Goal: Navigation & Orientation: Find specific page/section

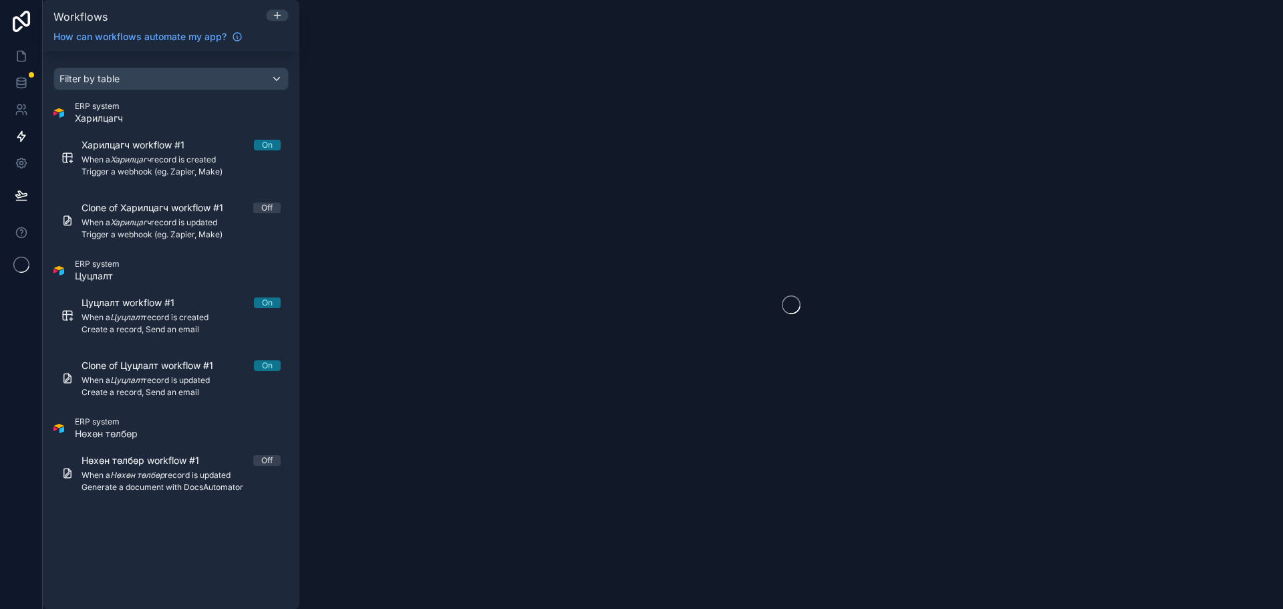
click at [622, 153] on div at bounding box center [791, 304] width 984 height 609
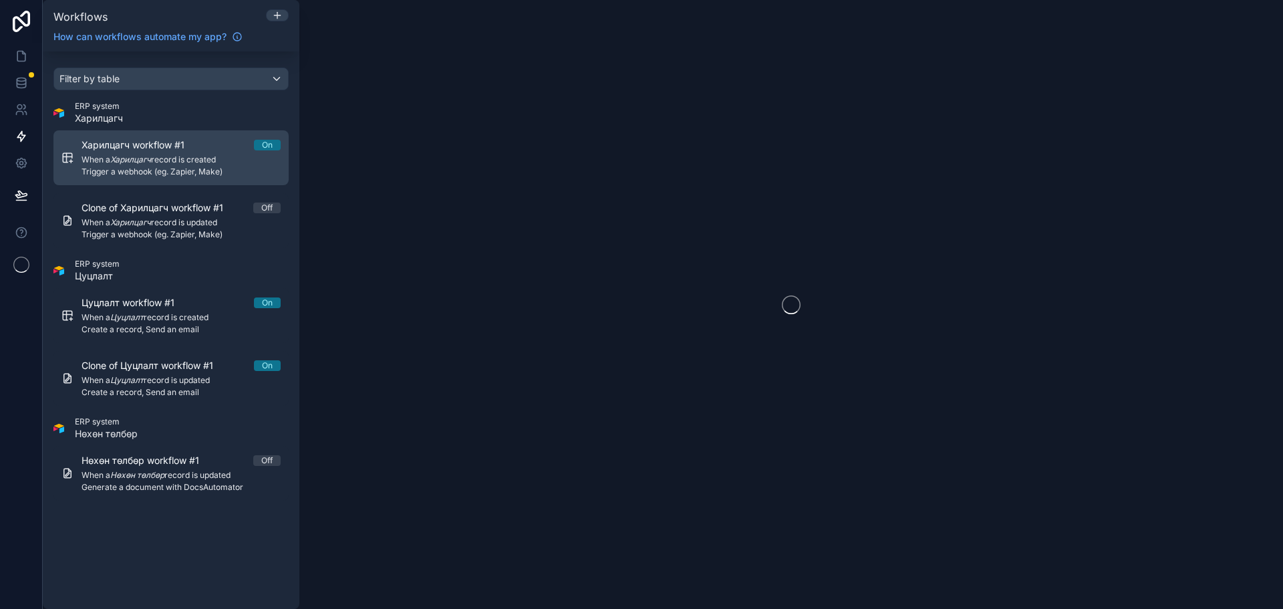
click at [188, 157] on span "When a Харилцагч record is created" at bounding box center [181, 159] width 199 height 11
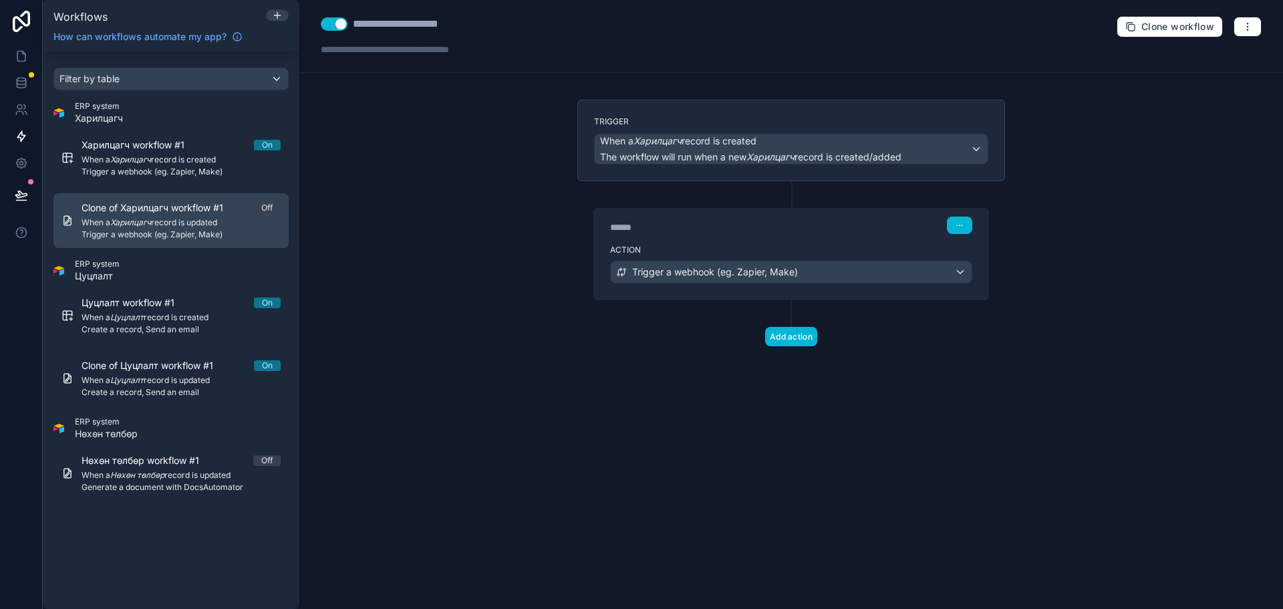
click at [197, 229] on span "Trigger a webhook (eg. Zapier, Make)" at bounding box center [181, 234] width 199 height 11
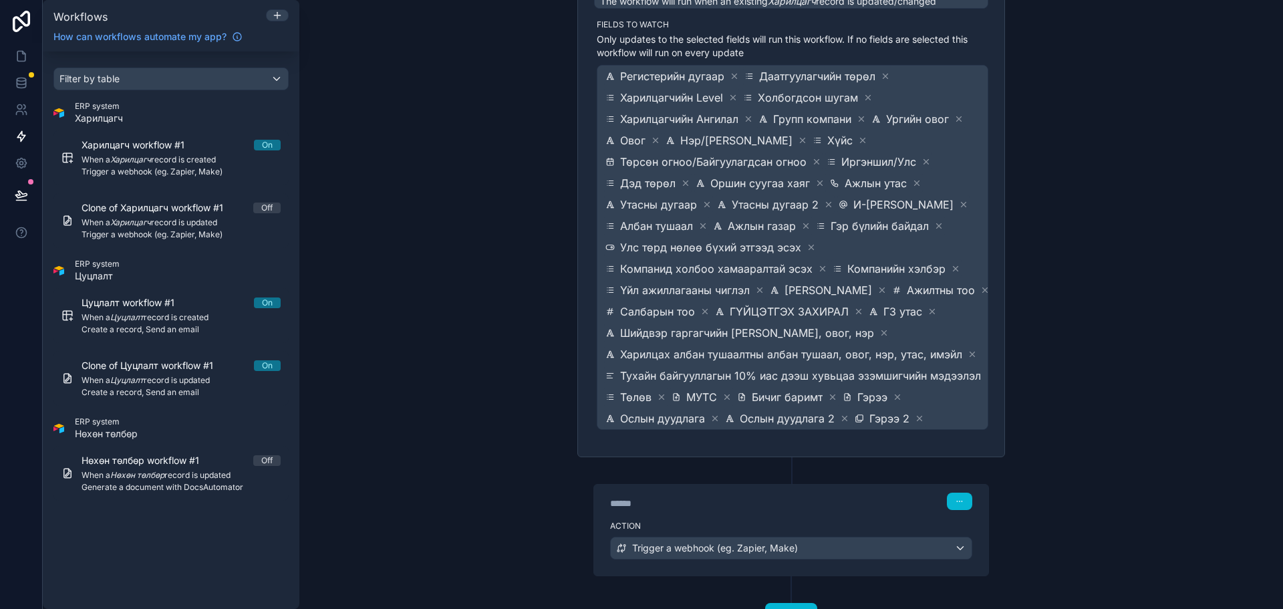
scroll to position [212, 0]
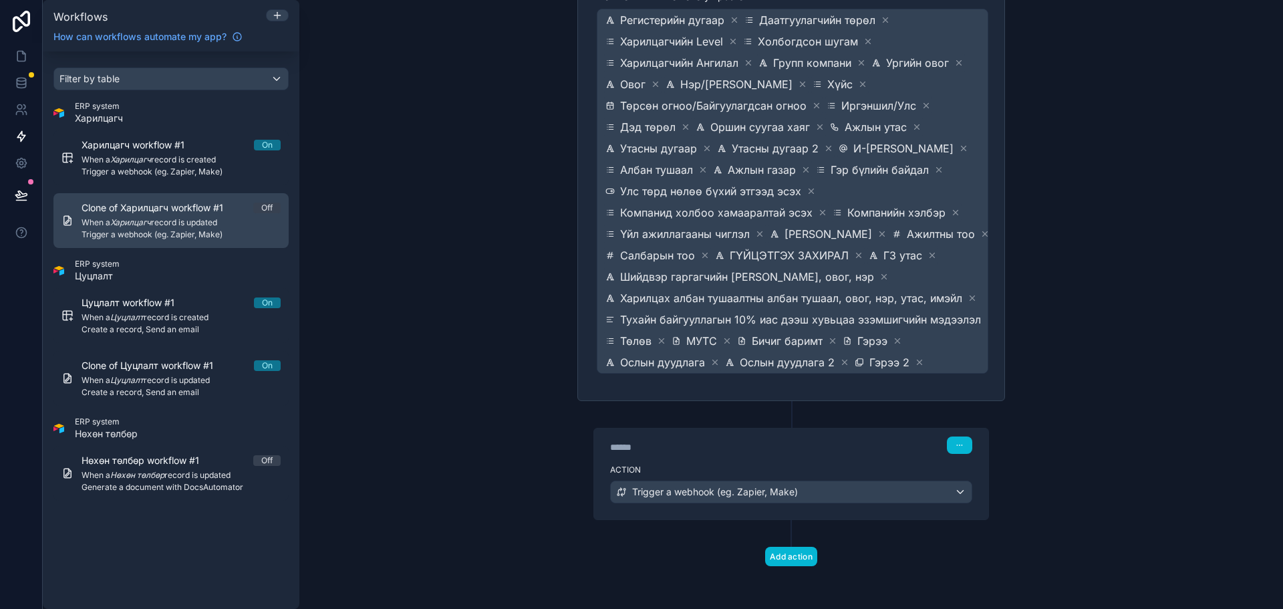
click at [117, 228] on div "Clone of Харилцагч workflow #1 Off When a Харилцагч record is updated Trigger a…" at bounding box center [181, 220] width 199 height 39
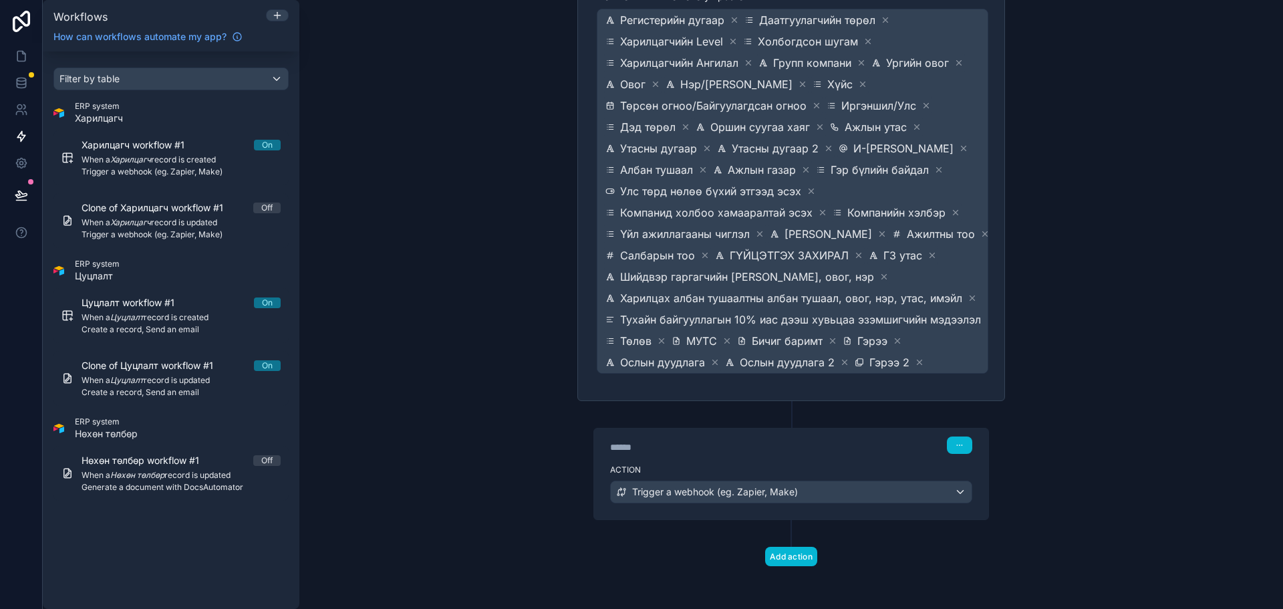
drag, startPoint x: 117, startPoint y: 228, endPoint x: 441, endPoint y: 192, distance: 326.0
click at [441, 192] on div "**********" at bounding box center [791, 304] width 984 height 609
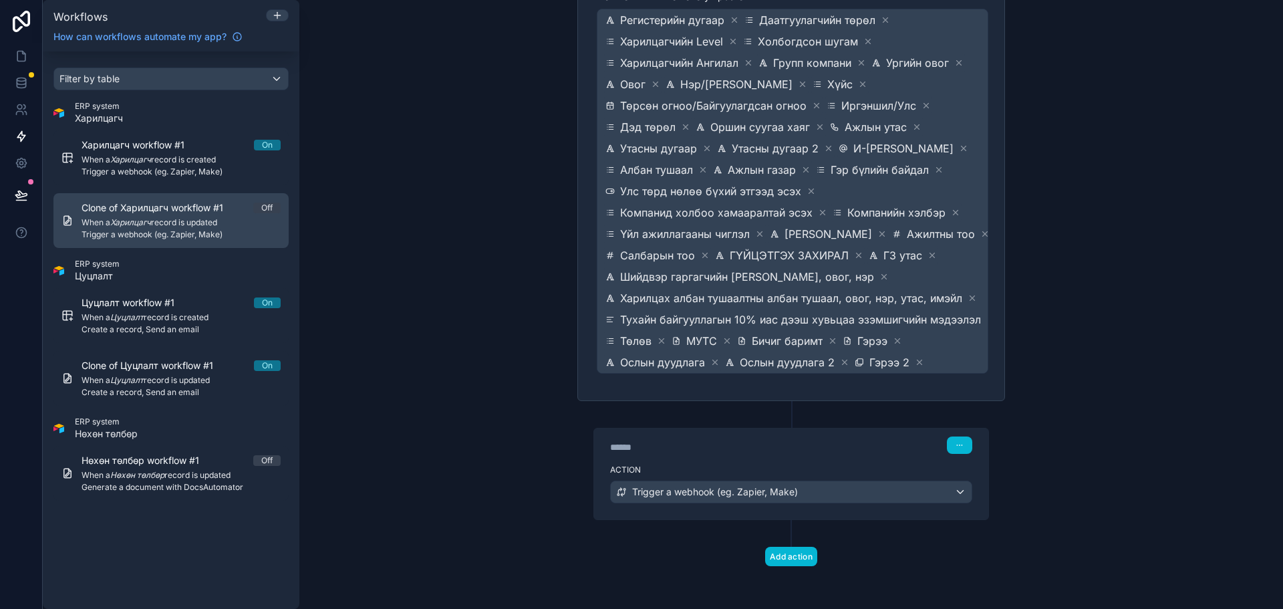
click at [202, 217] on div "Clone of Харилцагч workflow #1 Off When a Харилцагч record is updated Trigger a…" at bounding box center [181, 220] width 199 height 39
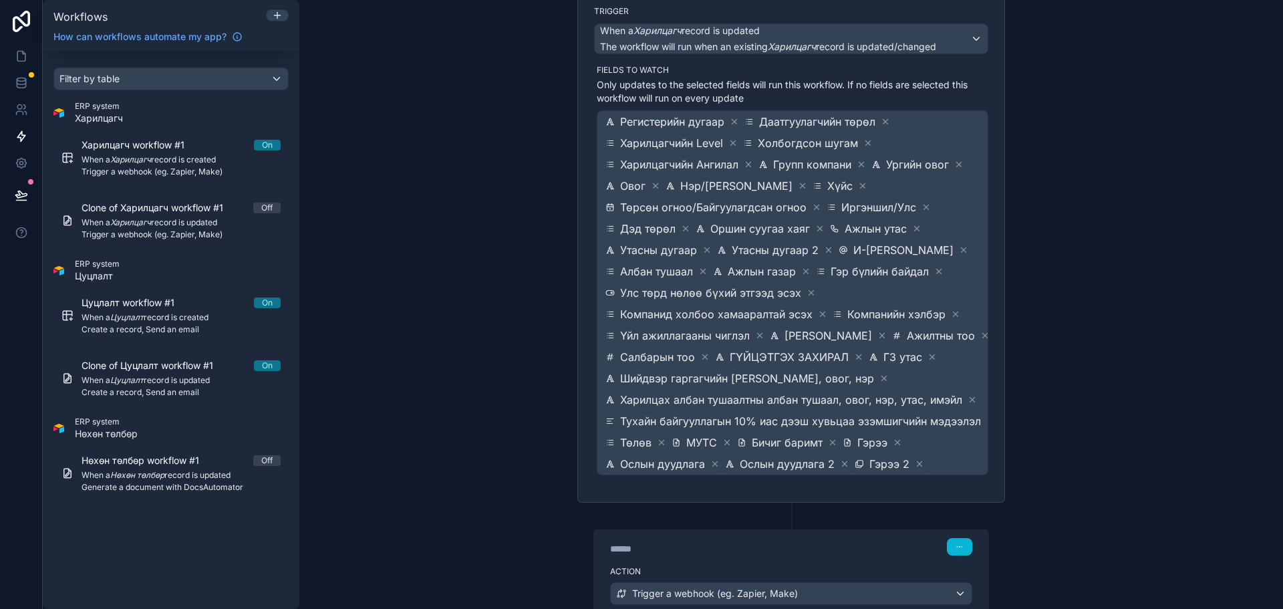
scroll to position [0, 0]
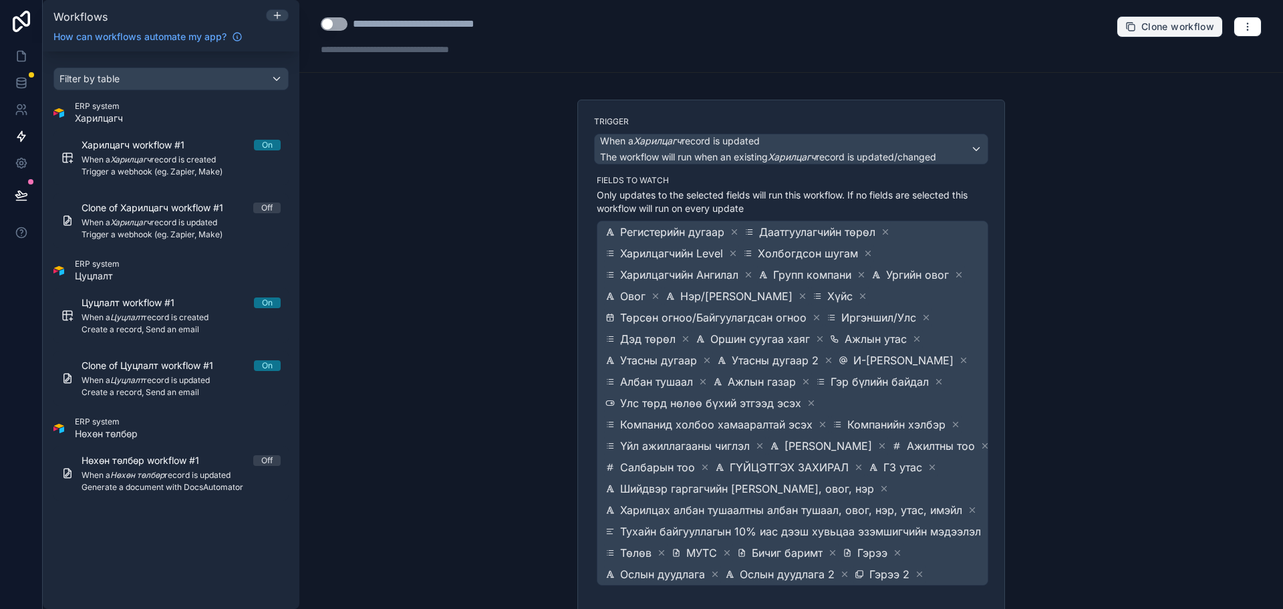
click at [1149, 25] on span "Clone workflow" at bounding box center [1177, 27] width 73 height 12
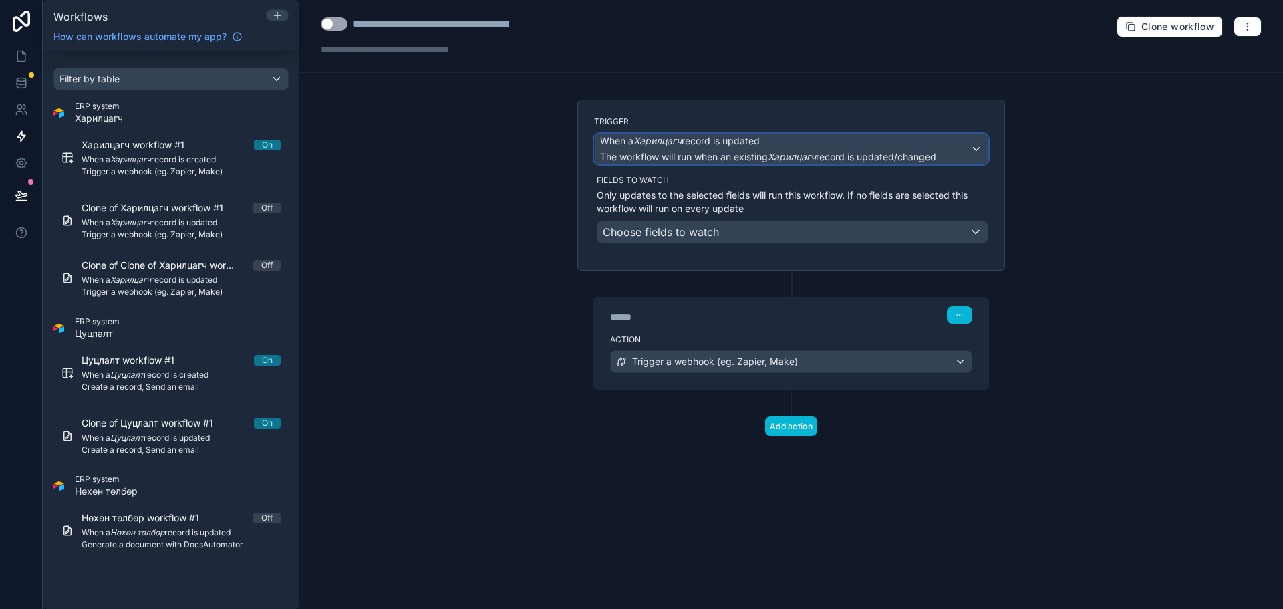
click at [853, 148] on div "When a Харилцагч record is updated The workflow will run when an existing Харил…" at bounding box center [768, 148] width 336 height 29
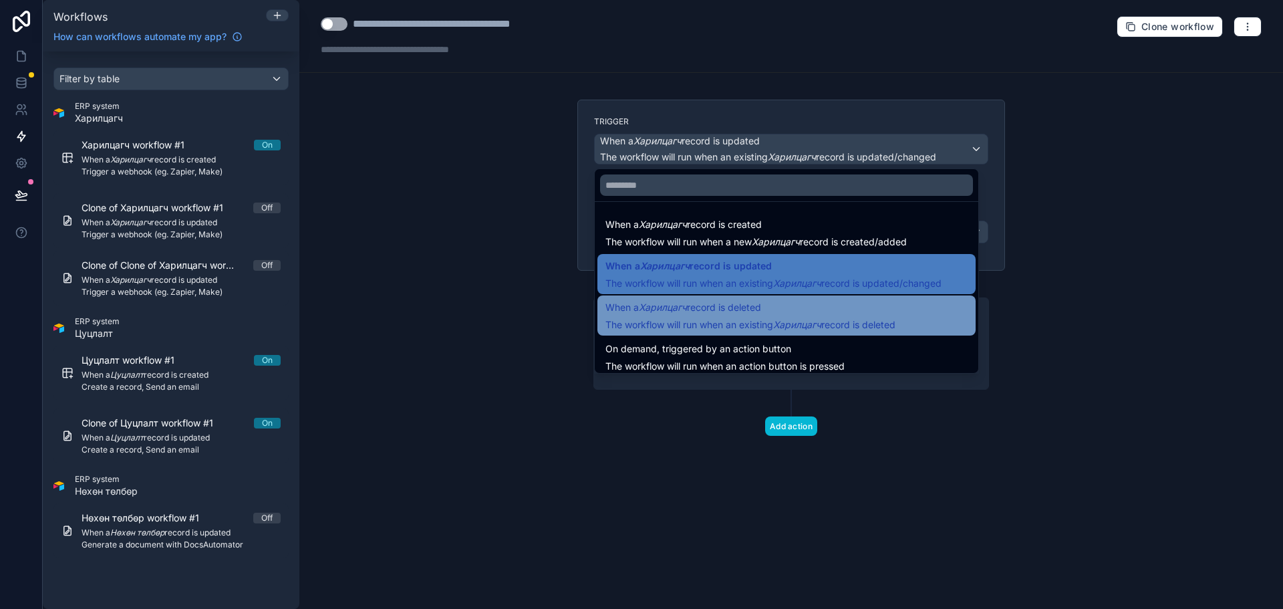
click at [791, 321] on em "Харилцагч" at bounding box center [797, 324] width 48 height 11
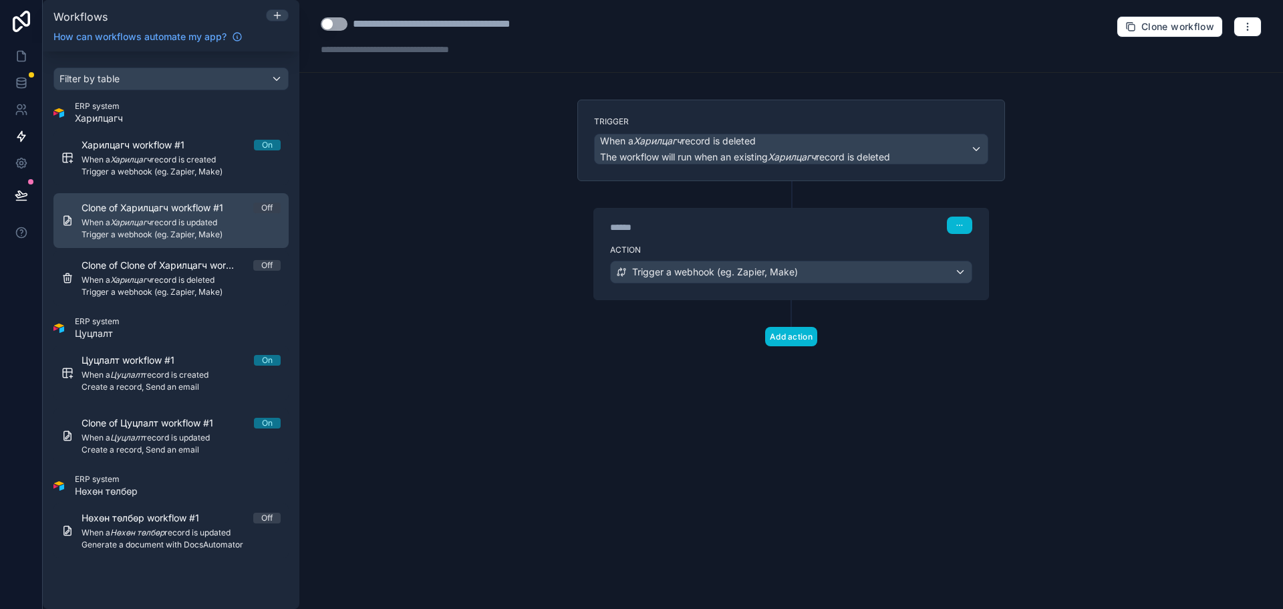
click at [190, 240] on link "Clone of Харилцагч workflow #1 Off When a Харилцагч record is updated Trigger a…" at bounding box center [170, 220] width 235 height 55
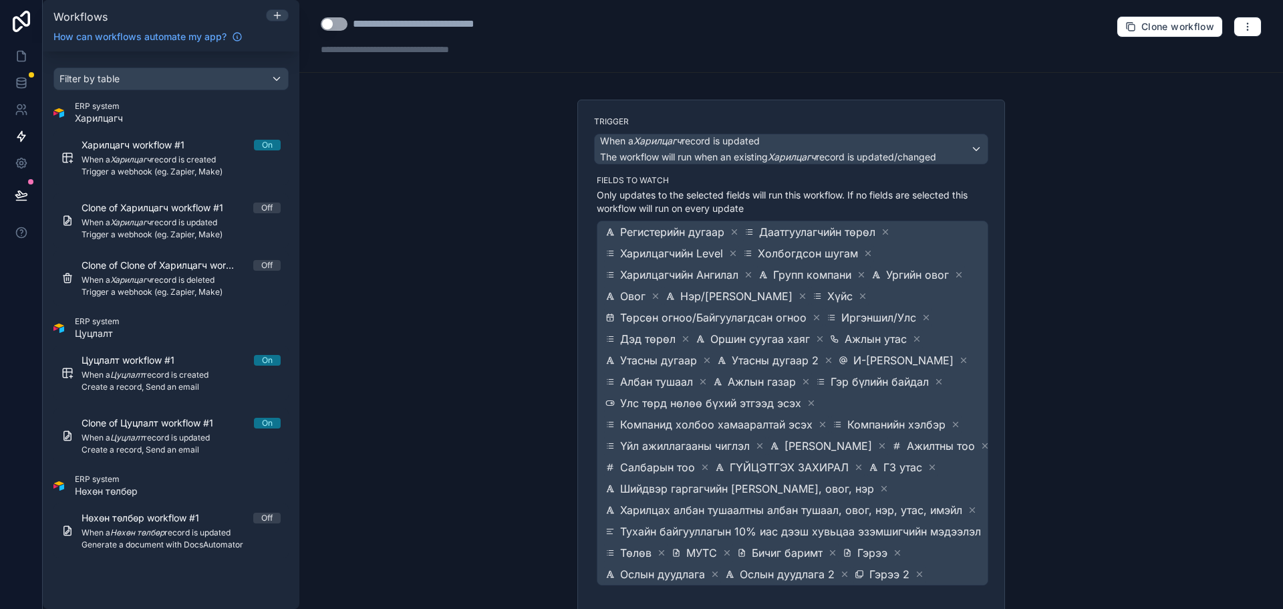
scroll to position [212, 0]
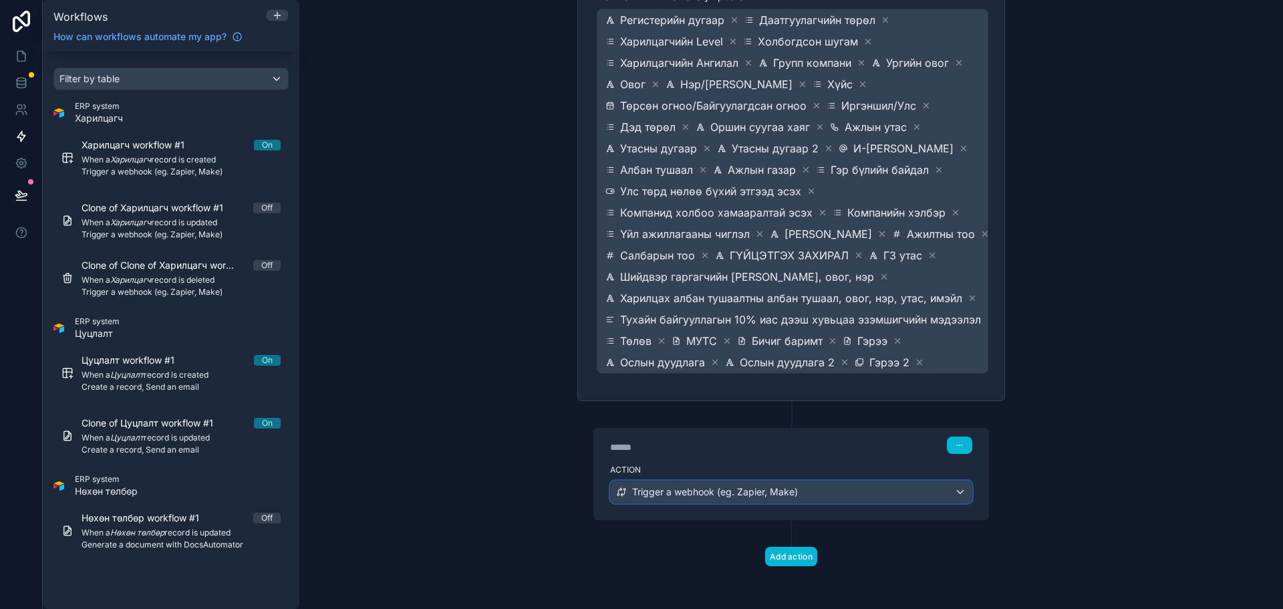
click at [753, 492] on span "Trigger a webhook (eg. Zapier, Make)" at bounding box center [715, 491] width 166 height 13
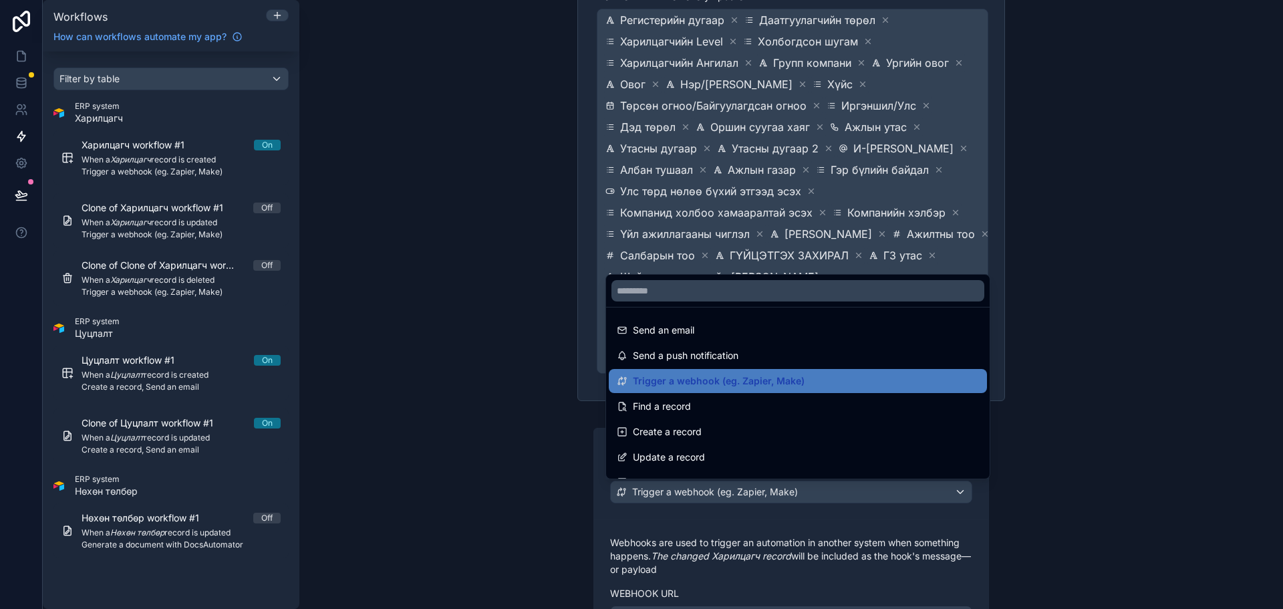
click at [753, 492] on div at bounding box center [641, 304] width 1283 height 609
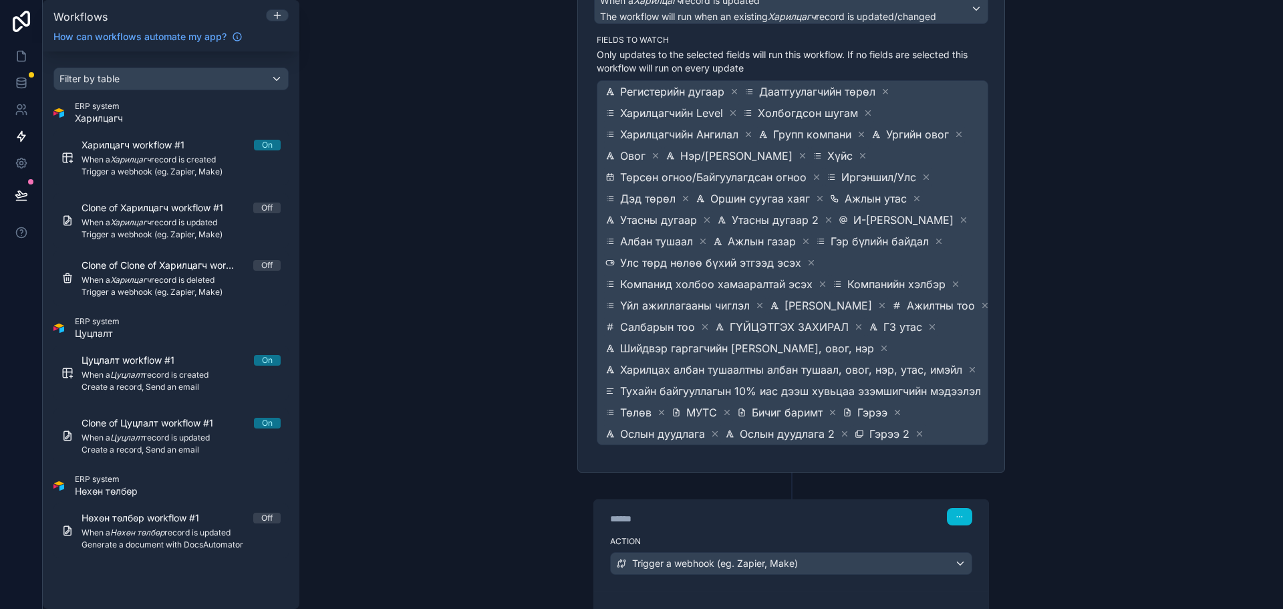
scroll to position [140, 0]
click at [193, 187] on div "Харилцагч workflow #1 On When a Харилцагч record is created Trigger a webhook (…" at bounding box center [170, 215] width 235 height 180
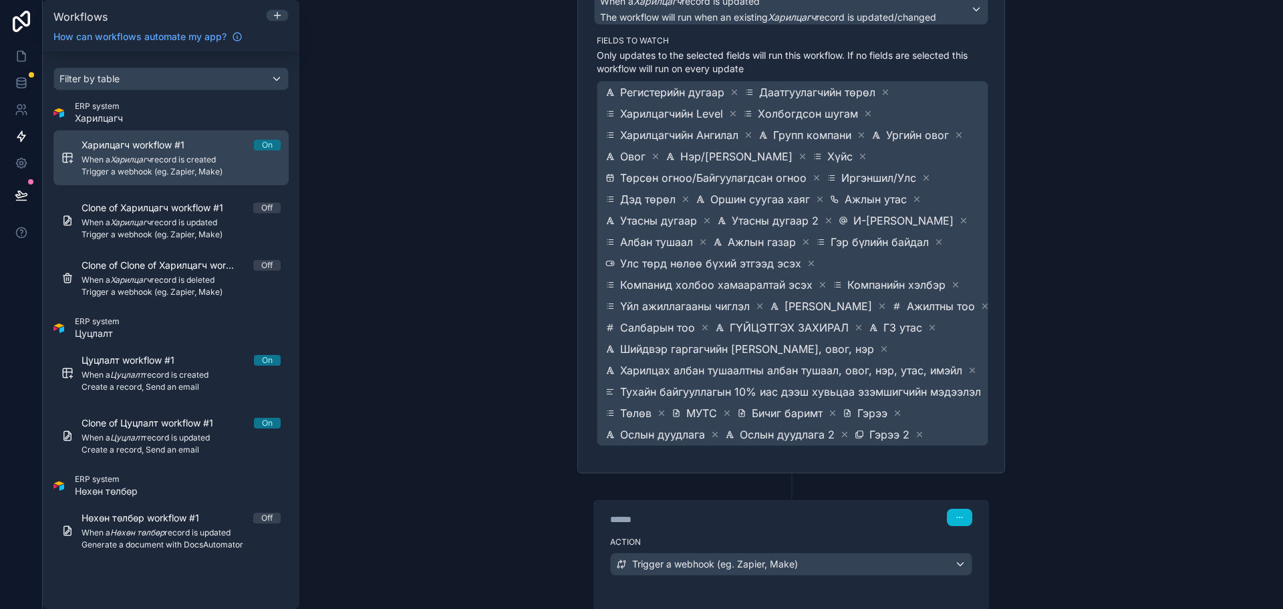
click at [201, 168] on span "Trigger a webhook (eg. Zapier, Make)" at bounding box center [181, 171] width 199 height 11
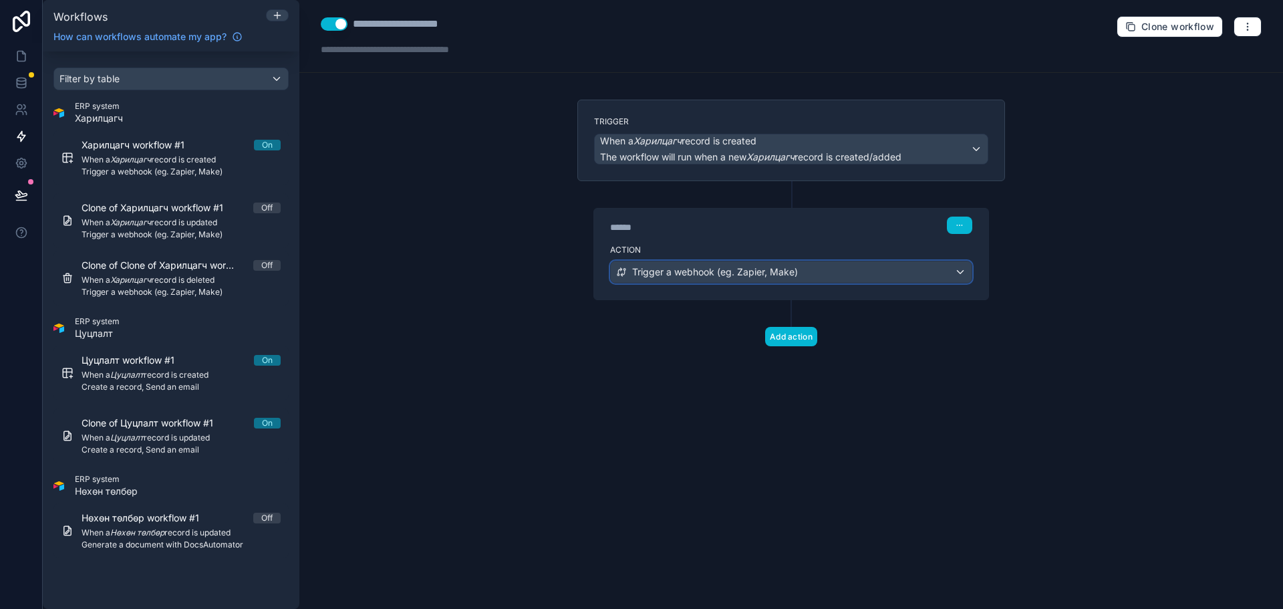
click at [780, 278] on span "Trigger a webhook (eg. Zapier, Make)" at bounding box center [715, 271] width 166 height 13
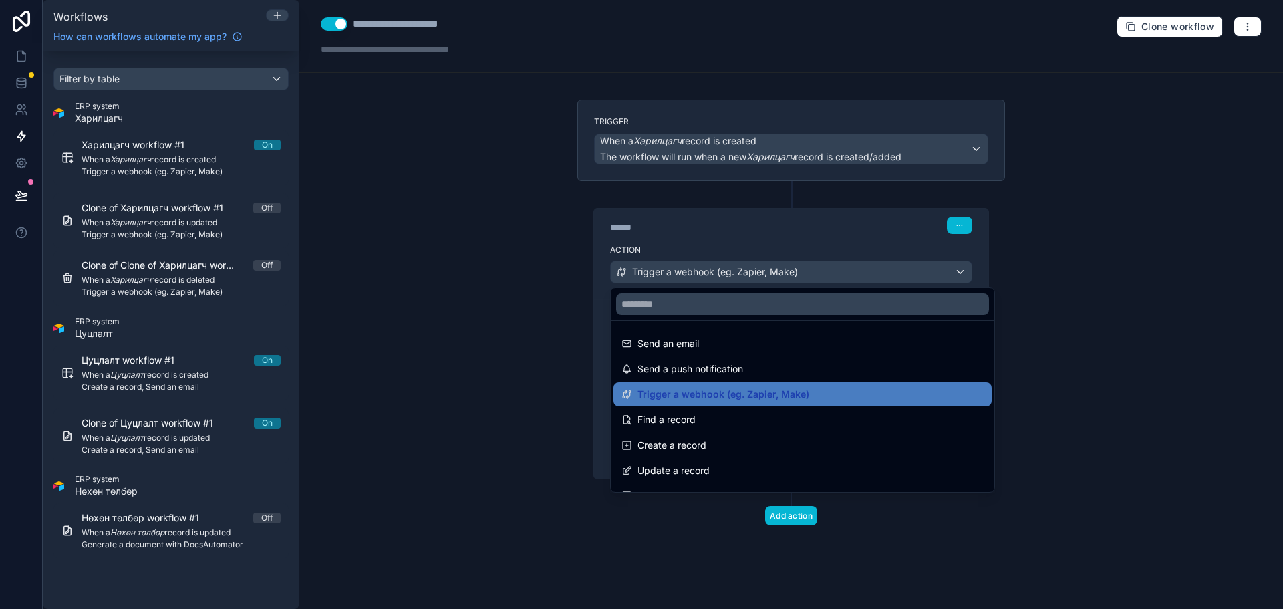
click at [780, 275] on div at bounding box center [641, 304] width 1283 height 609
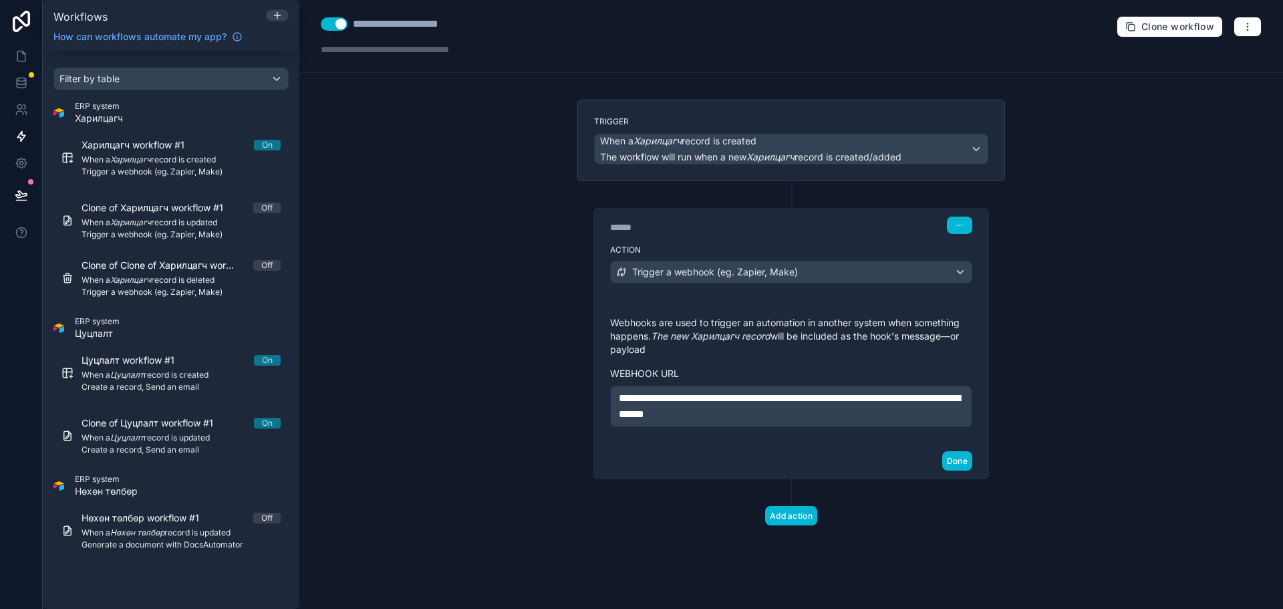
click at [440, 280] on div "**********" at bounding box center [791, 304] width 984 height 609
click at [447, 190] on div "**********" at bounding box center [791, 304] width 984 height 609
click at [21, 53] on icon at bounding box center [21, 55] width 13 height 13
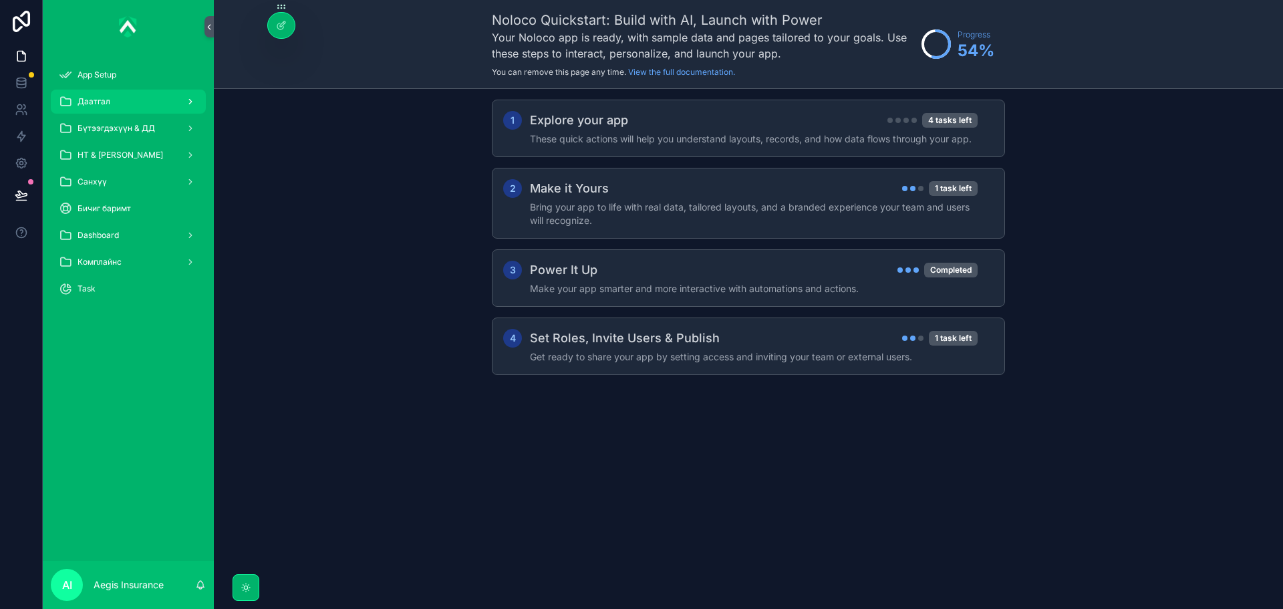
click at [166, 94] on div "Даатгал" at bounding box center [128, 101] width 139 height 21
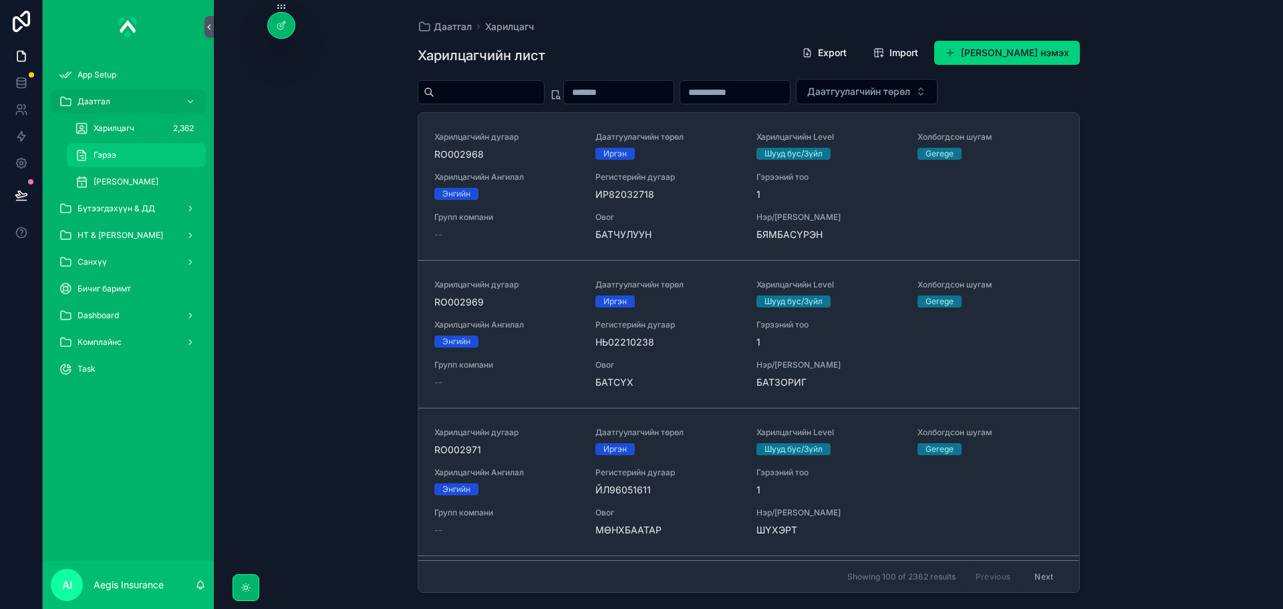
drag, startPoint x: 138, startPoint y: 152, endPoint x: 161, endPoint y: 152, distance: 22.7
click at [138, 152] on div "Гэрээ" at bounding box center [136, 154] width 123 height 21
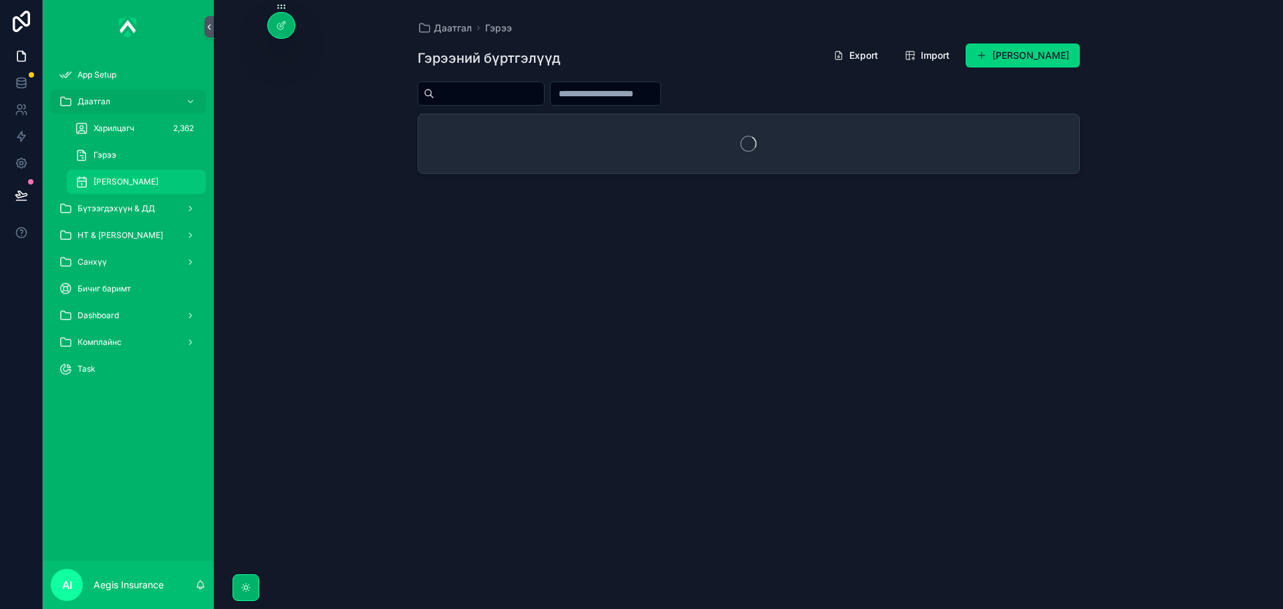
click at [127, 178] on span "[PERSON_NAME]" at bounding box center [126, 181] width 65 height 11
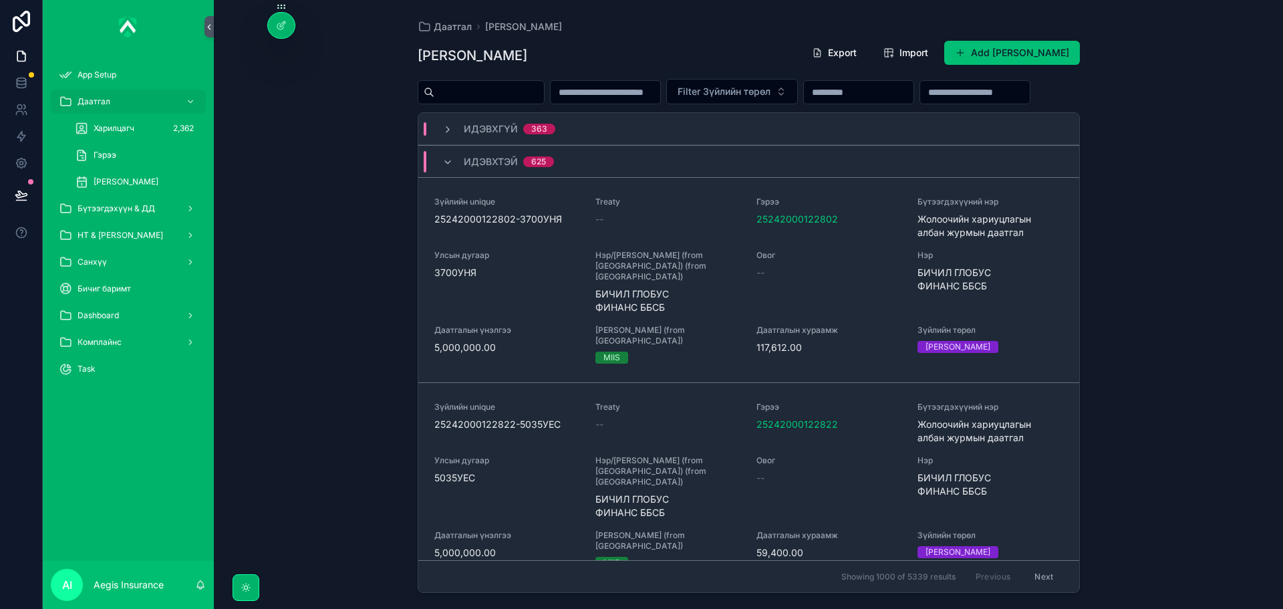
click at [990, 45] on button "Add [PERSON_NAME]" at bounding box center [1012, 53] width 136 height 24
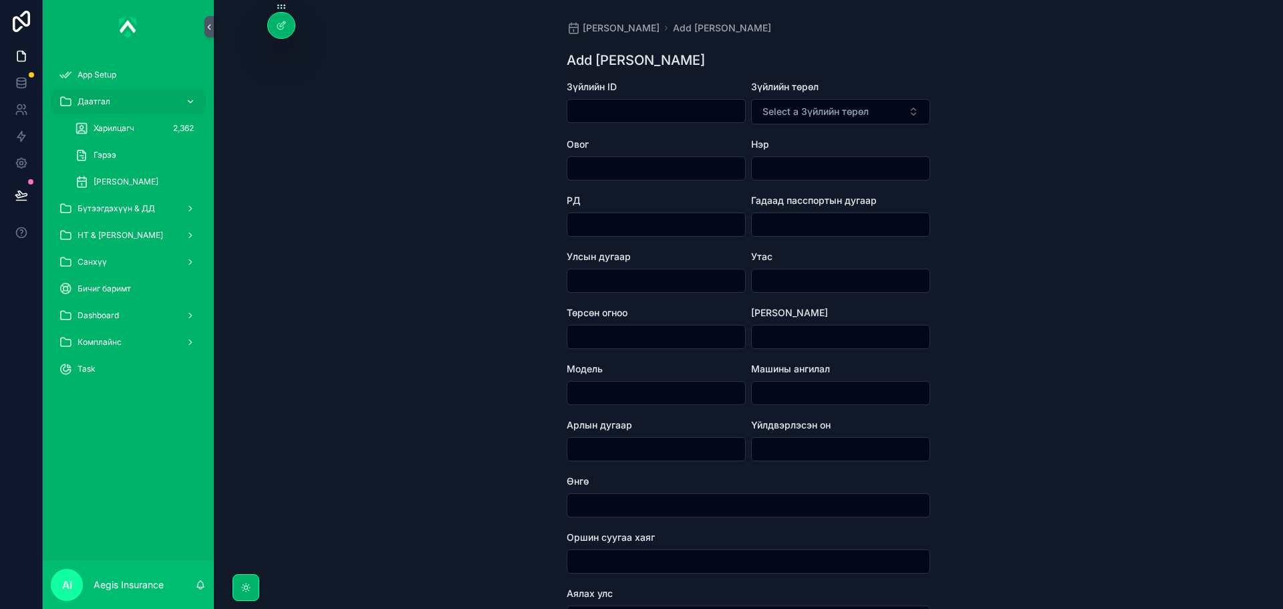
click at [125, 106] on div "Даатгал" at bounding box center [128, 101] width 139 height 21
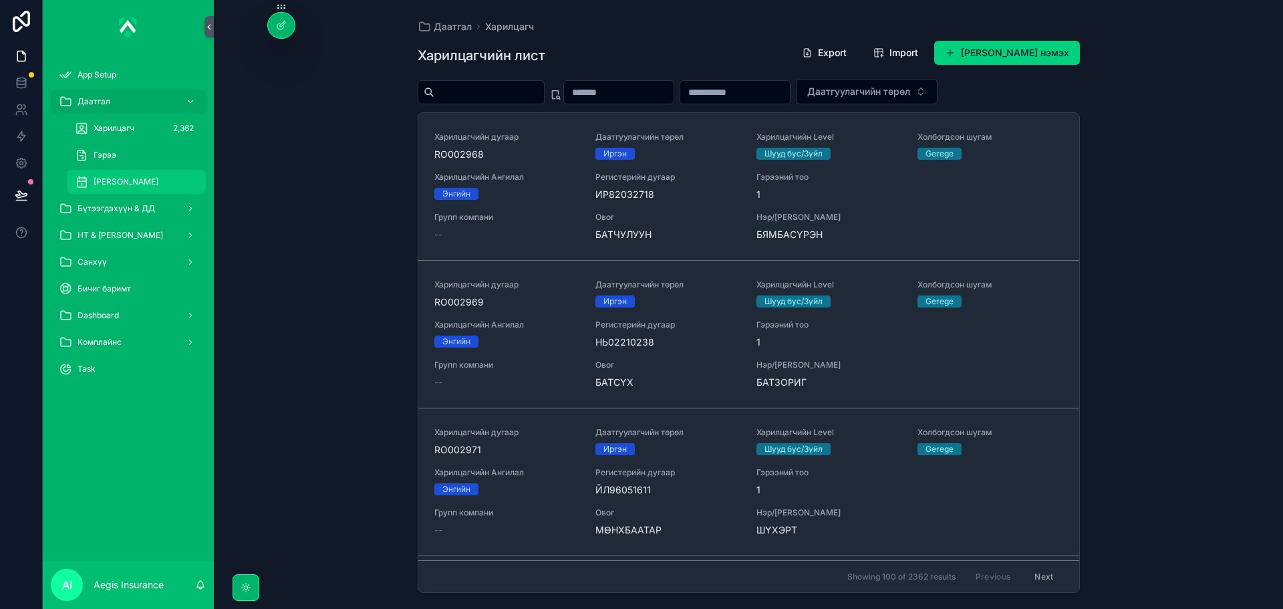
click at [138, 180] on span "[PERSON_NAME]" at bounding box center [126, 181] width 65 height 11
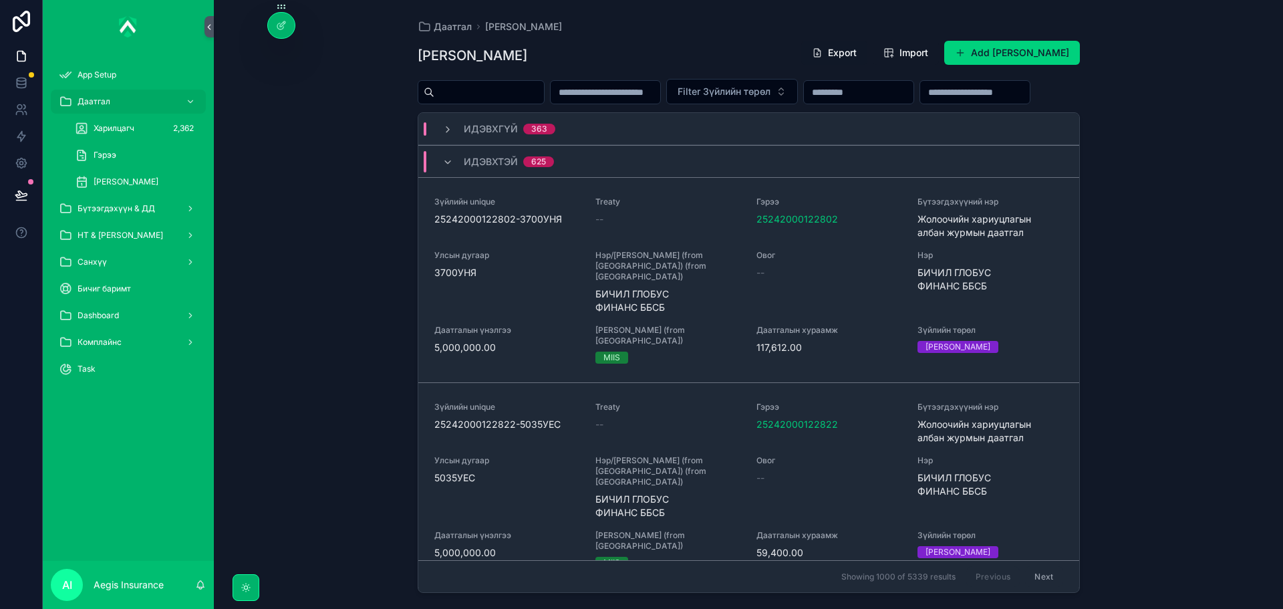
click at [822, 54] on button "Export" at bounding box center [834, 53] width 66 height 24
click at [663, 141] on div "Зүйлийн дэлгэрэнгүй Export Import Add Зүйлийн дэлгэрэнгүй Filter Зүйлийн төрөл …" at bounding box center [749, 312] width 662 height 561
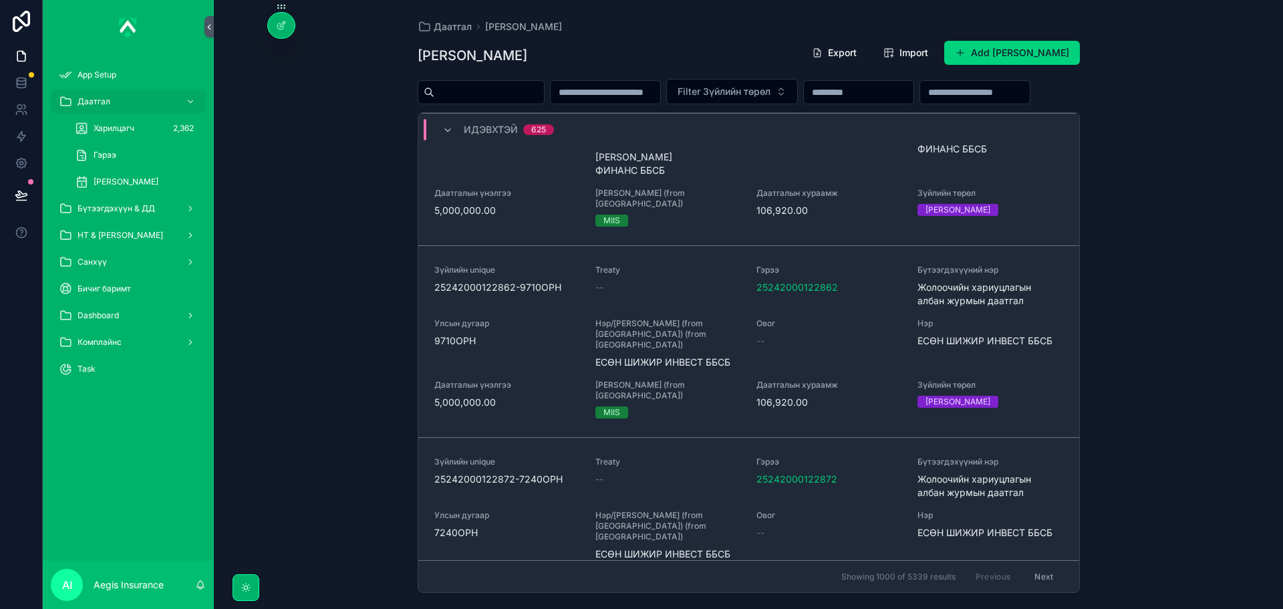
scroll to position [1203, 0]
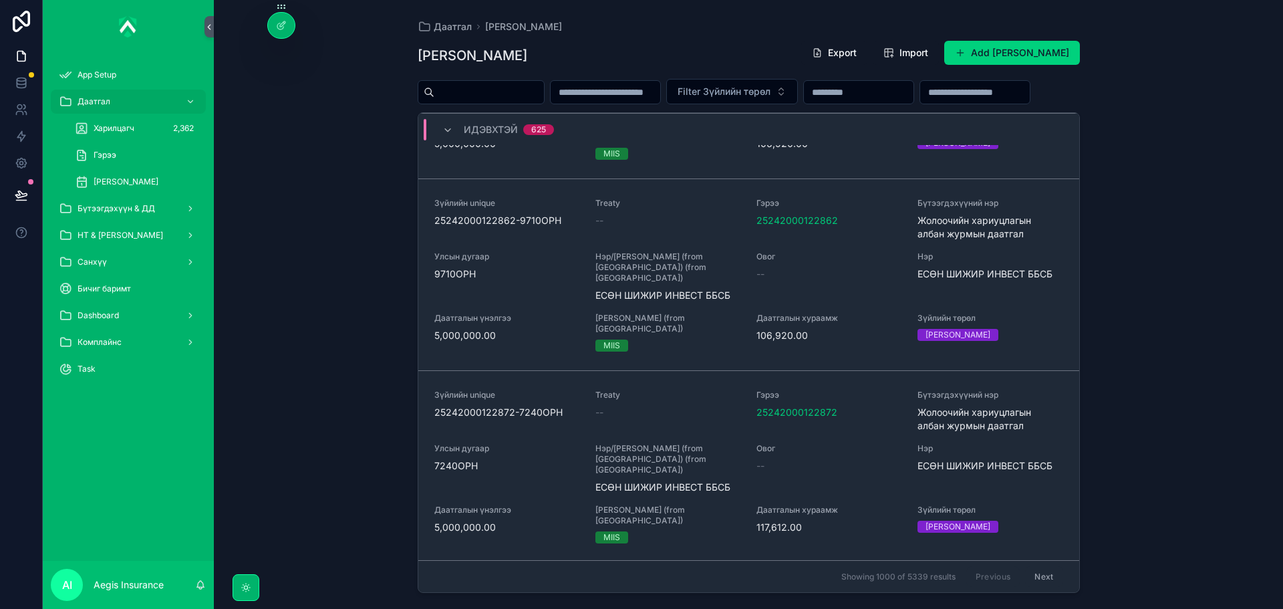
click at [366, 221] on div "[PERSON_NAME] Зүйлийн дэлгэрэнгүй Export Import Add Зүйлийн дэлгэрэнгүй Filter …" at bounding box center [748, 304] width 1069 height 609
click at [147, 235] on div "НТ & [PERSON_NAME]" at bounding box center [128, 235] width 139 height 21
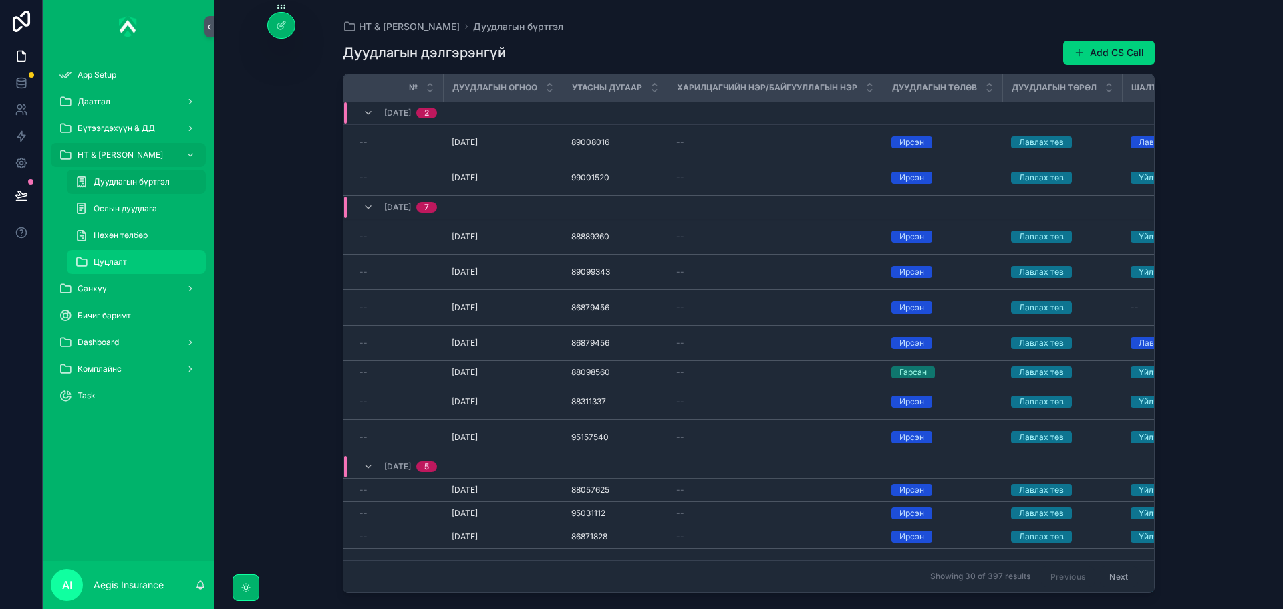
click at [129, 253] on div "Цуцлалт" at bounding box center [136, 261] width 123 height 21
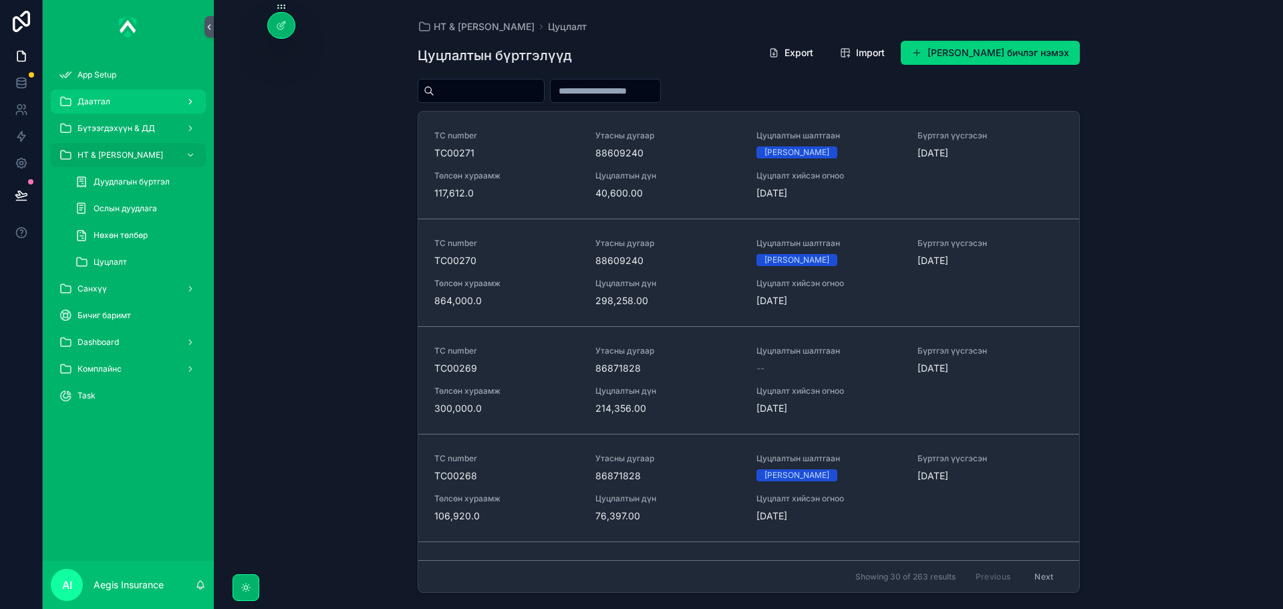
click at [116, 95] on div "Даатгал" at bounding box center [128, 101] width 139 height 21
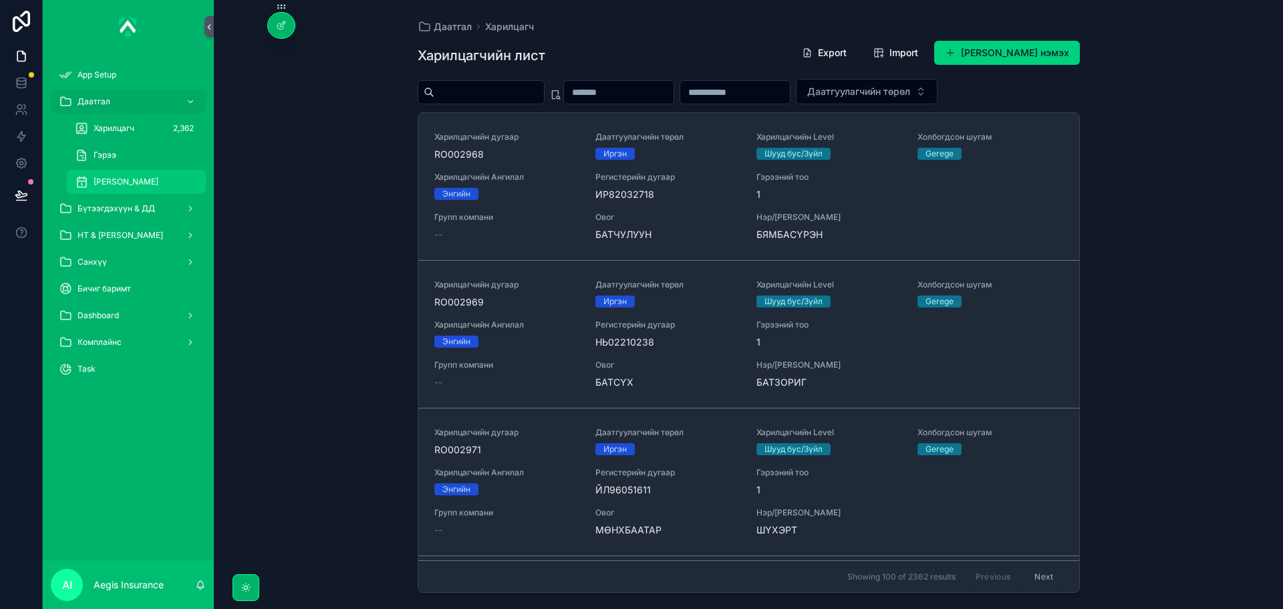
click at [156, 186] on span "[PERSON_NAME]" at bounding box center [126, 181] width 65 height 11
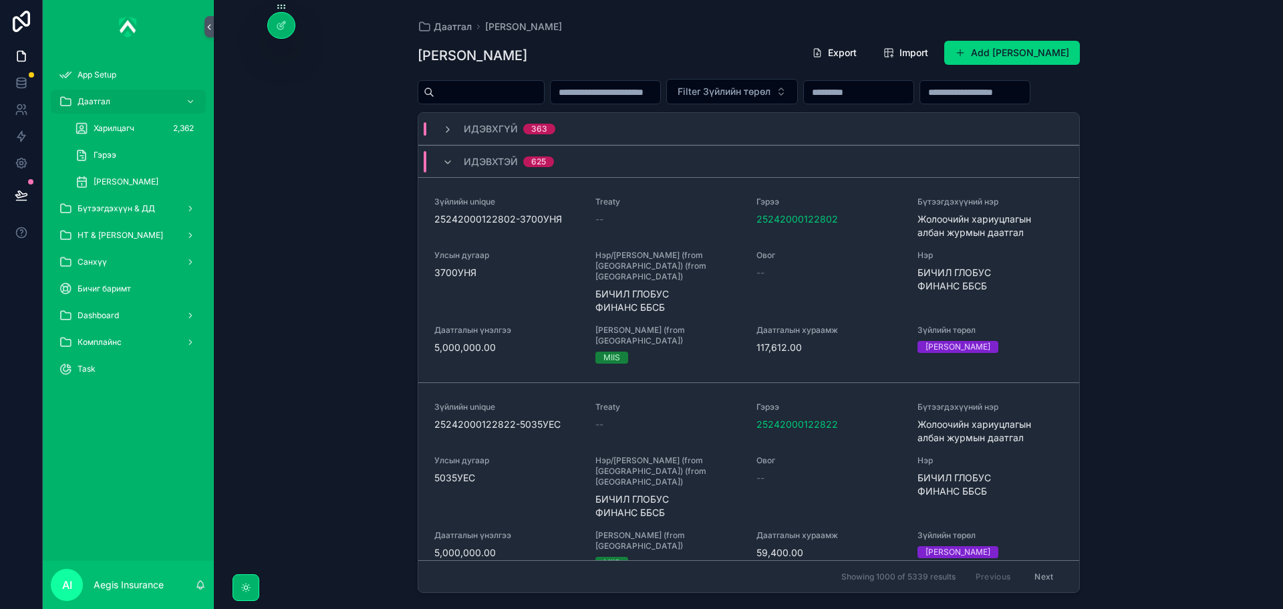
click at [368, 297] on div "[PERSON_NAME] Зүйлийн дэлгэрэнгүй Export Import Add Зүйлийн дэлгэрэнгүй Filter …" at bounding box center [748, 304] width 1069 height 609
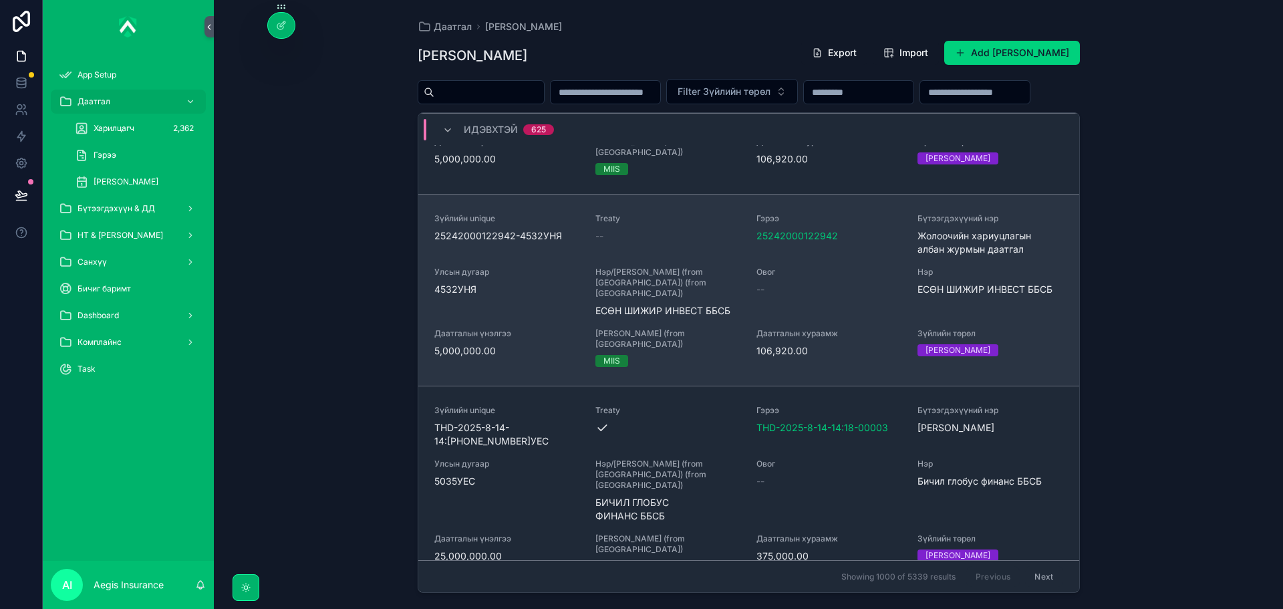
scroll to position [4375, 0]
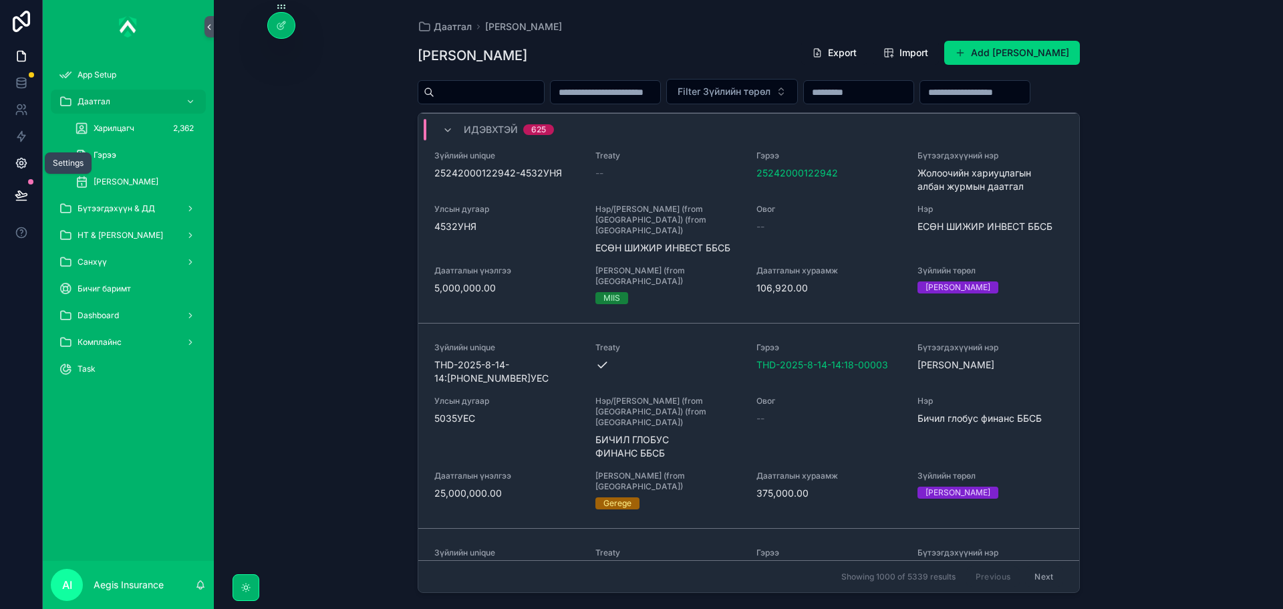
click at [15, 165] on icon at bounding box center [21, 162] width 13 height 13
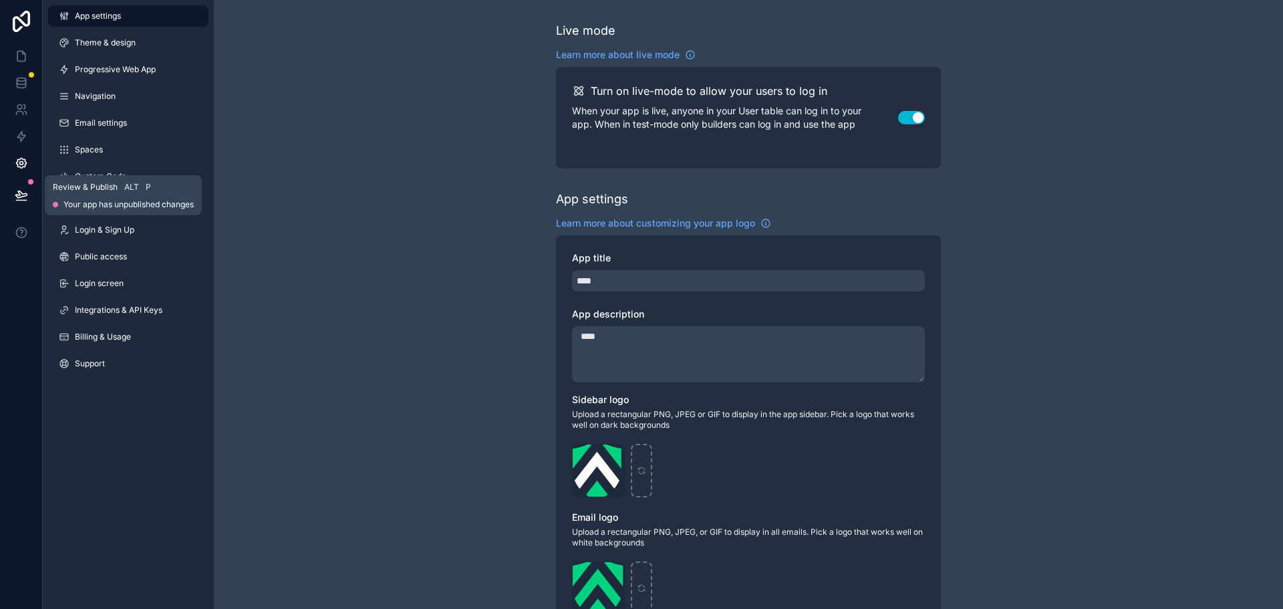
click at [25, 191] on icon at bounding box center [21, 194] width 13 height 13
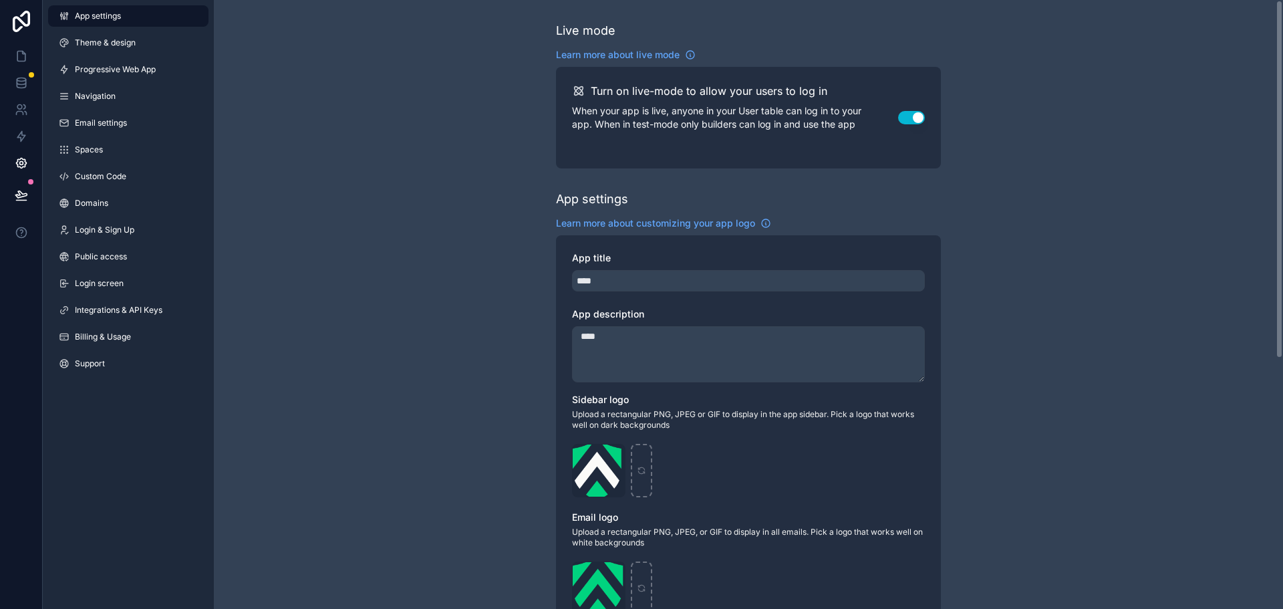
click at [413, 215] on div "Live mode Learn more about live mode Turn on live-mode to allow your users to l…" at bounding box center [748, 517] width 1069 height 1034
click at [18, 56] on icon at bounding box center [21, 55] width 13 height 13
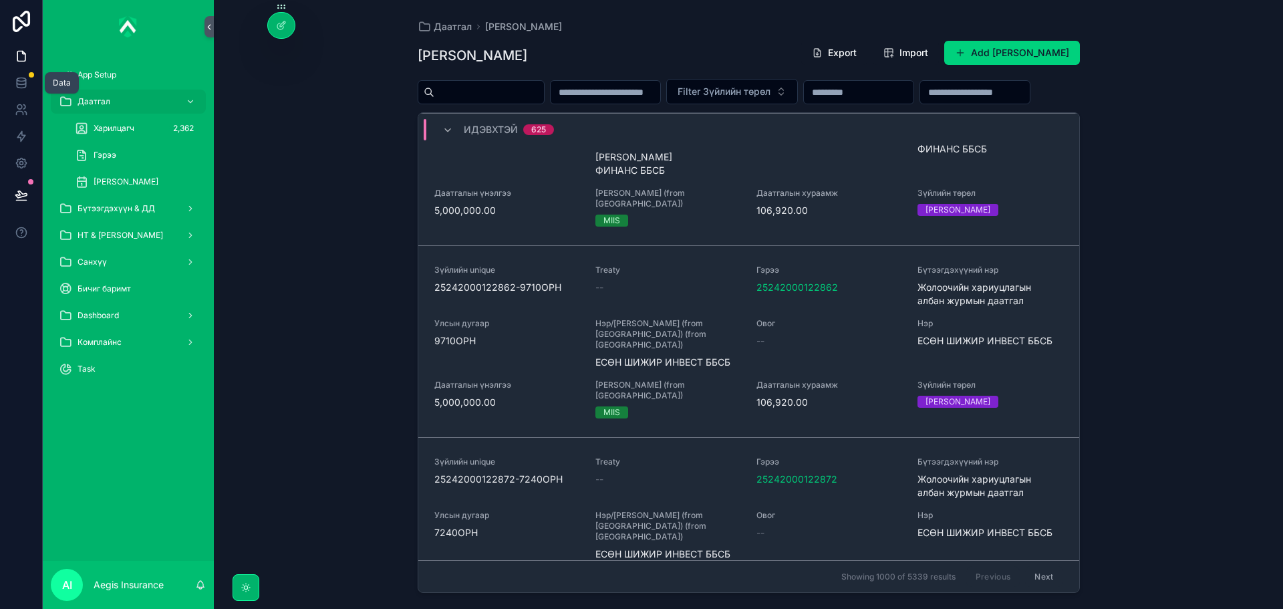
scroll to position [1203, 0]
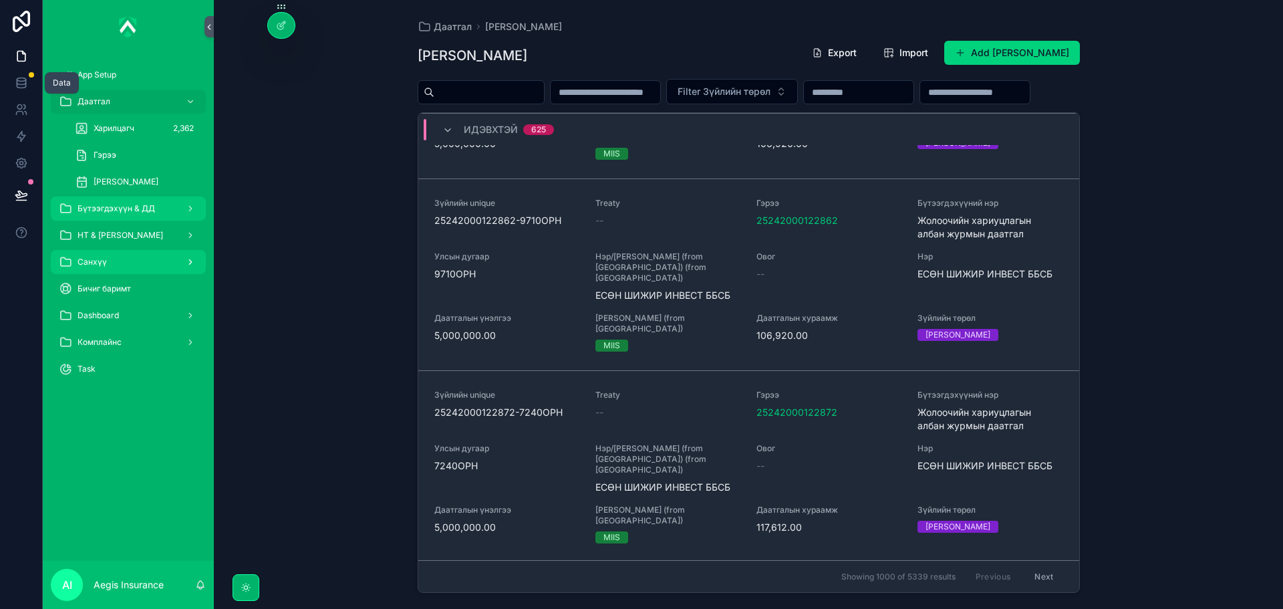
drag, startPoint x: 160, startPoint y: 219, endPoint x: 166, endPoint y: 233, distance: 14.7
click at [160, 219] on link "Бүтээгдэхүүн & ДД" at bounding box center [128, 208] width 155 height 24
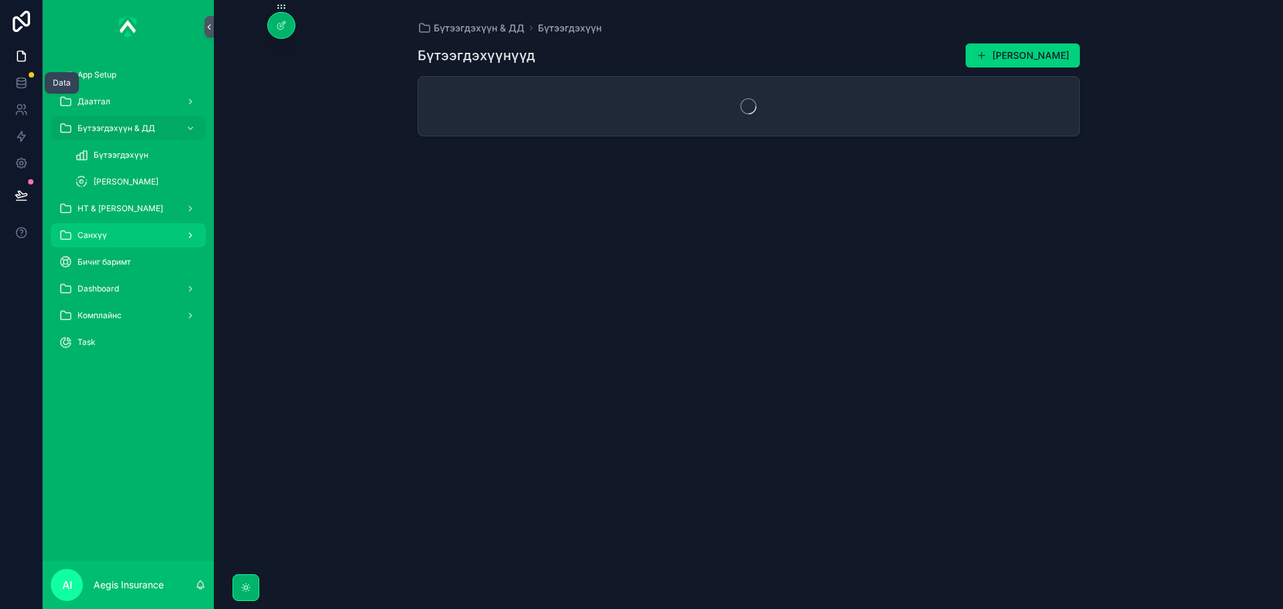
click at [166, 235] on div "Санхүү" at bounding box center [128, 235] width 139 height 21
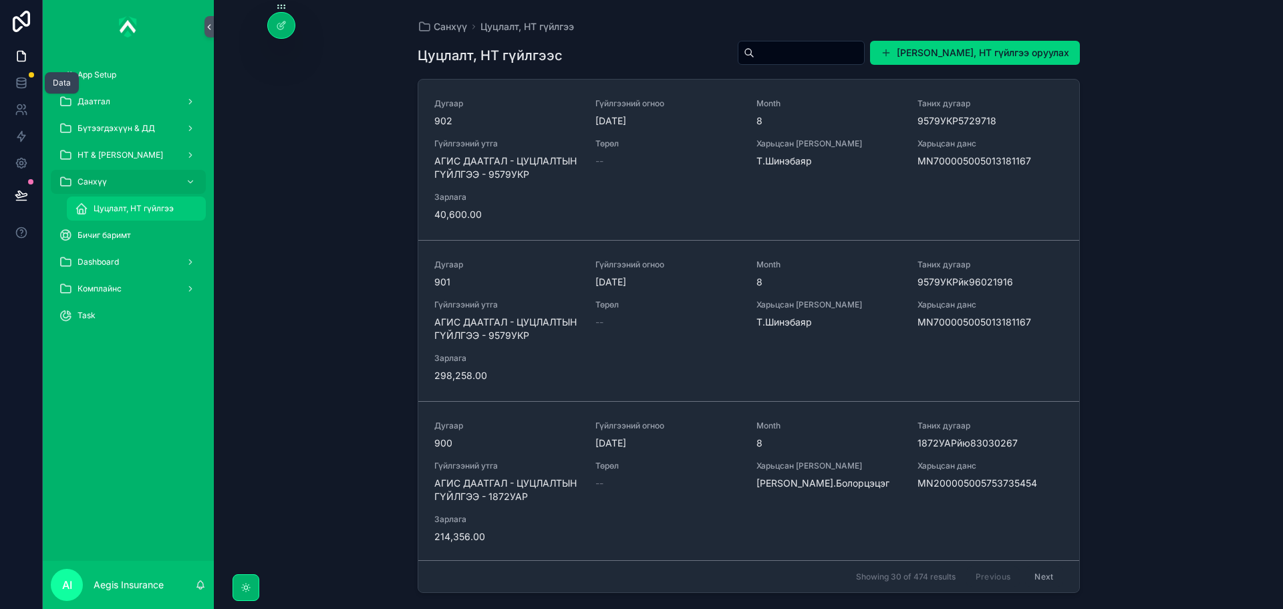
click at [148, 200] on div "Цуцлалт, НТ гүйлгээ" at bounding box center [136, 208] width 123 height 21
click at [394, 252] on div "Санхүү Цуцлалт, НТ гүйлгээ Цуцлалт, НТ гүйлгээс Шинэ Цуцлалт, НТ гүйлгээ оруула…" at bounding box center [748, 304] width 1069 height 609
click at [368, 297] on div "Санхүү Цуцлалт, НТ гүйлгээ Цуцлалт, НТ гүйлгээс Шинэ Цуцлалт, НТ гүйлгээ оруула…" at bounding box center [748, 304] width 1069 height 609
